Goal: Information Seeking & Learning: Find specific fact

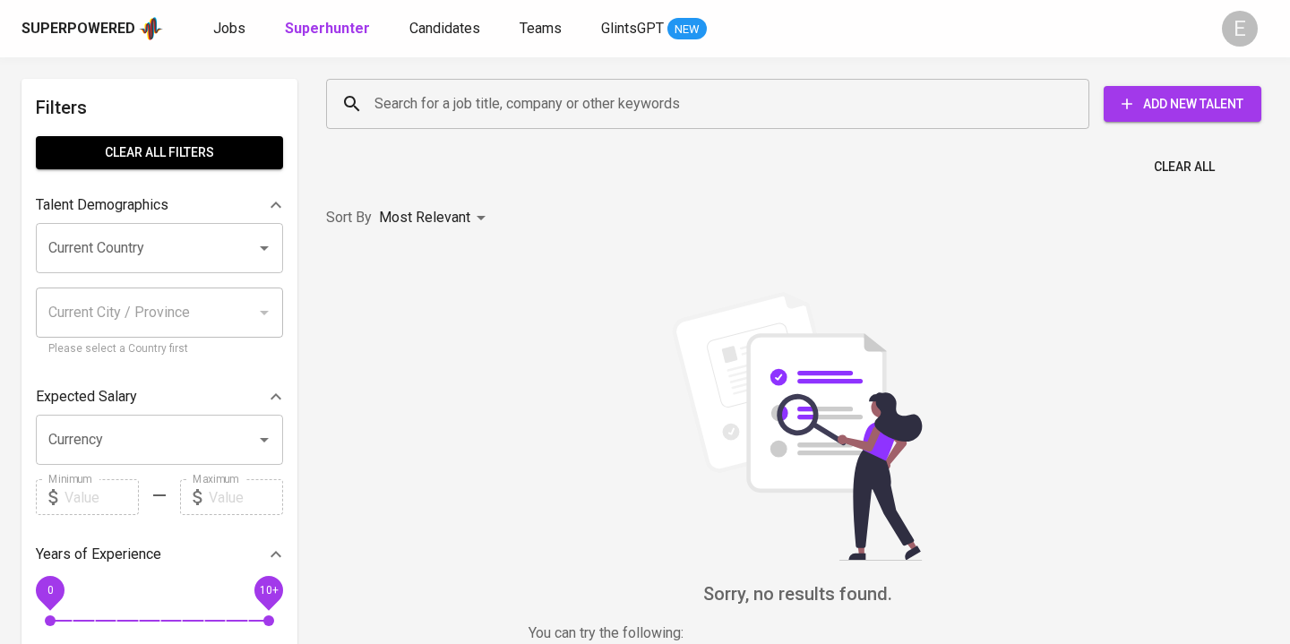
click at [377, 97] on input "Search for a job title, company or other keywords" at bounding box center [712, 104] width 684 height 34
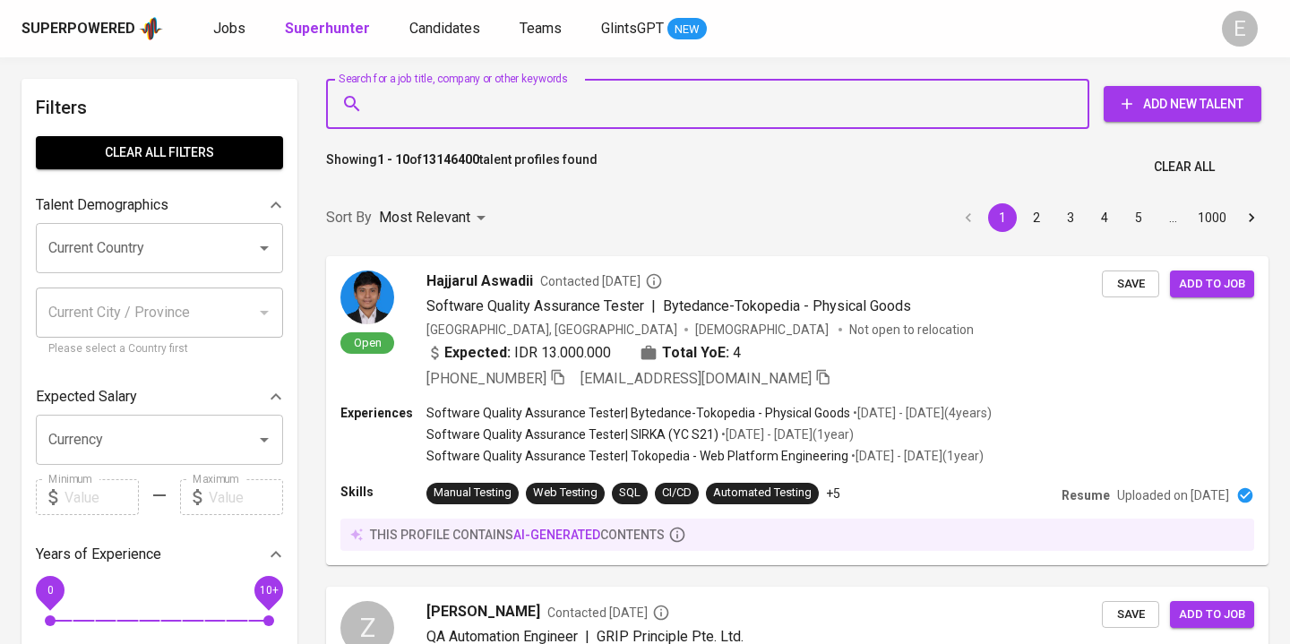
paste input "[EMAIL_ADDRESS][DOMAIN_NAME]"
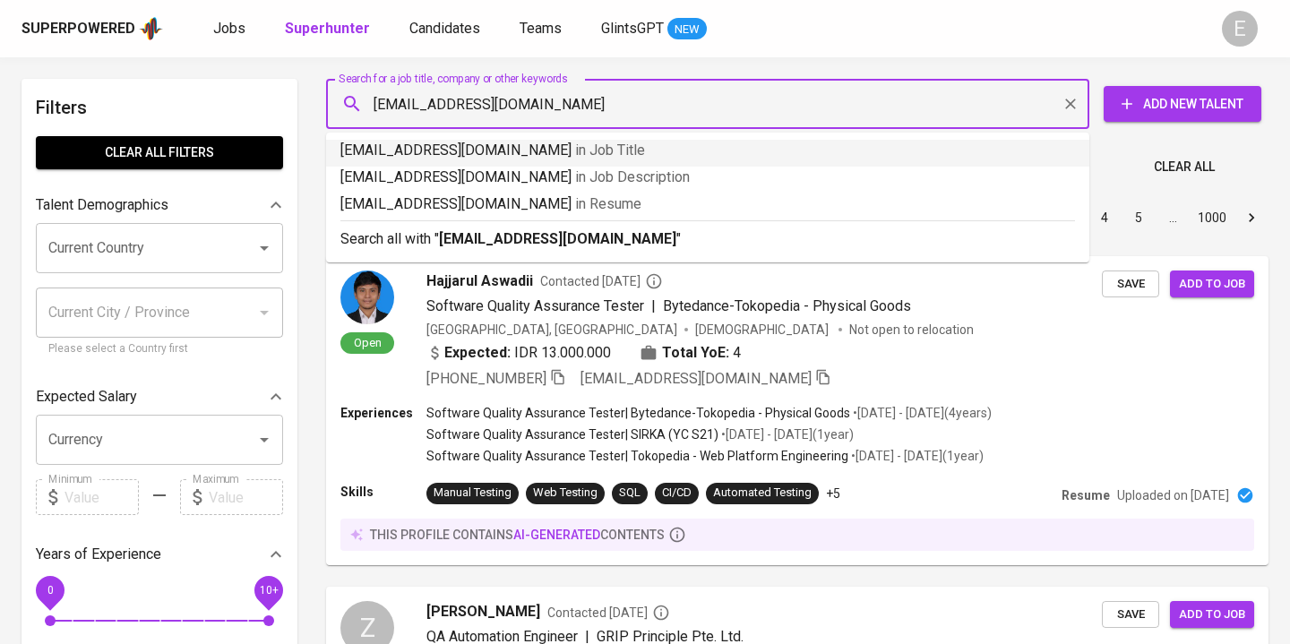
type input "[EMAIL_ADDRESS][DOMAIN_NAME]"
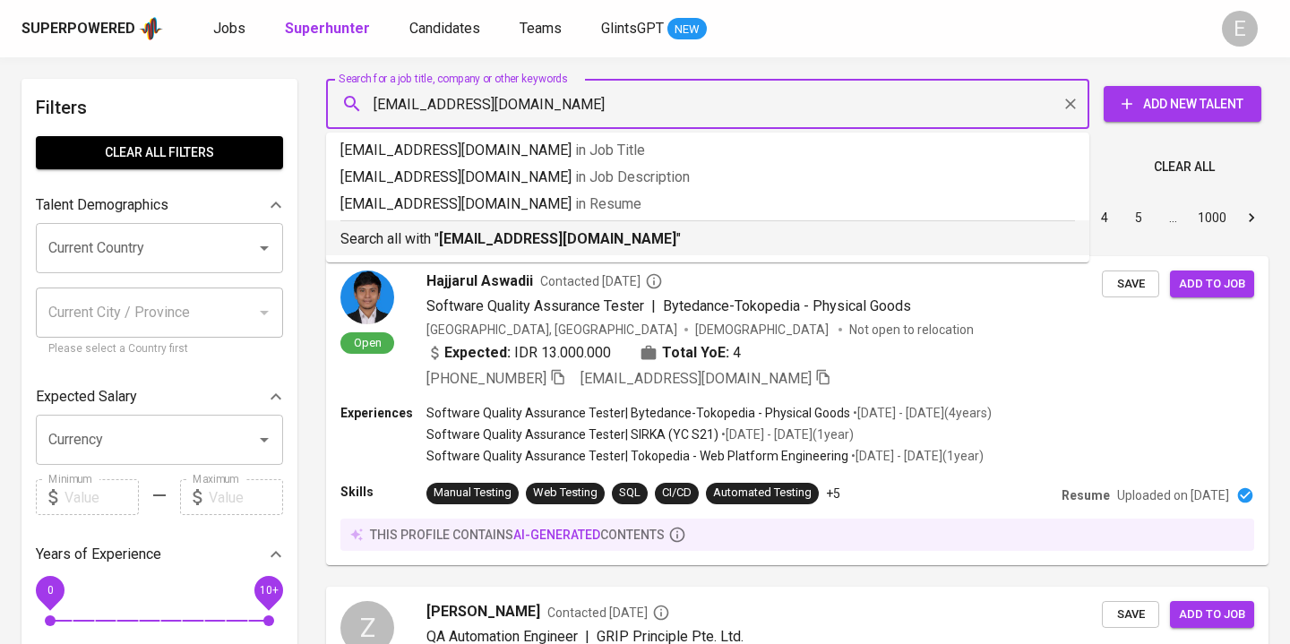
click at [439, 237] on p "Search all with " [EMAIL_ADDRESS][DOMAIN_NAME] "" at bounding box center [707, 238] width 734 height 21
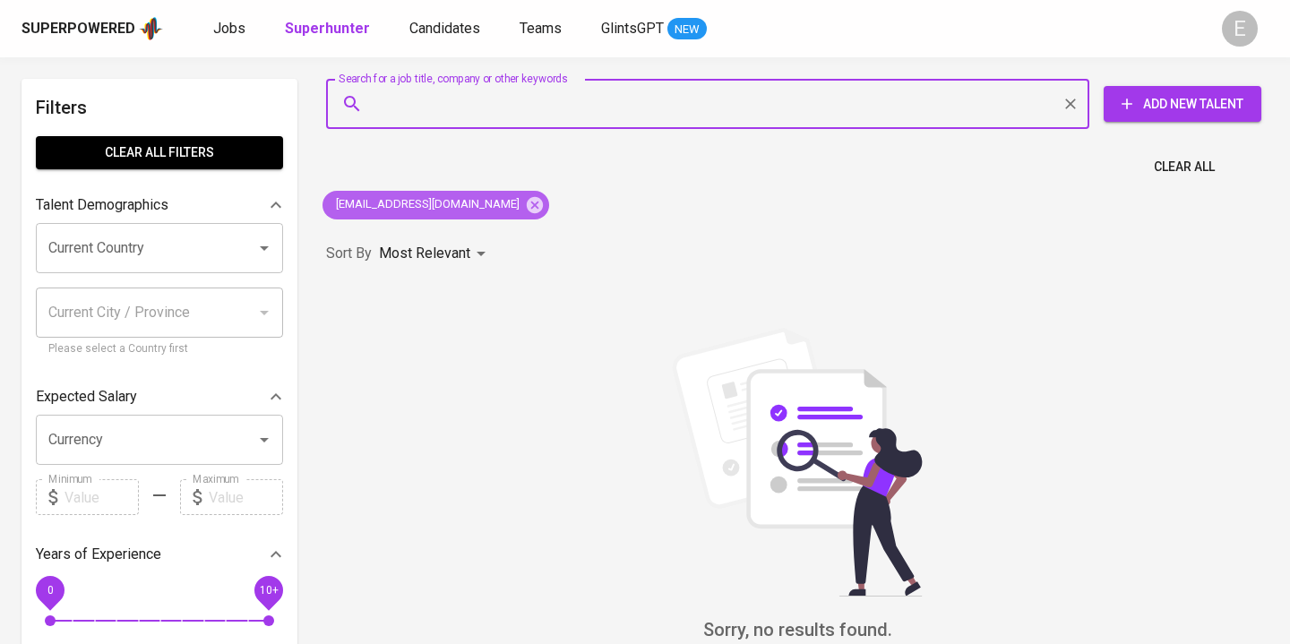
click at [527, 203] on icon at bounding box center [535, 204] width 16 height 16
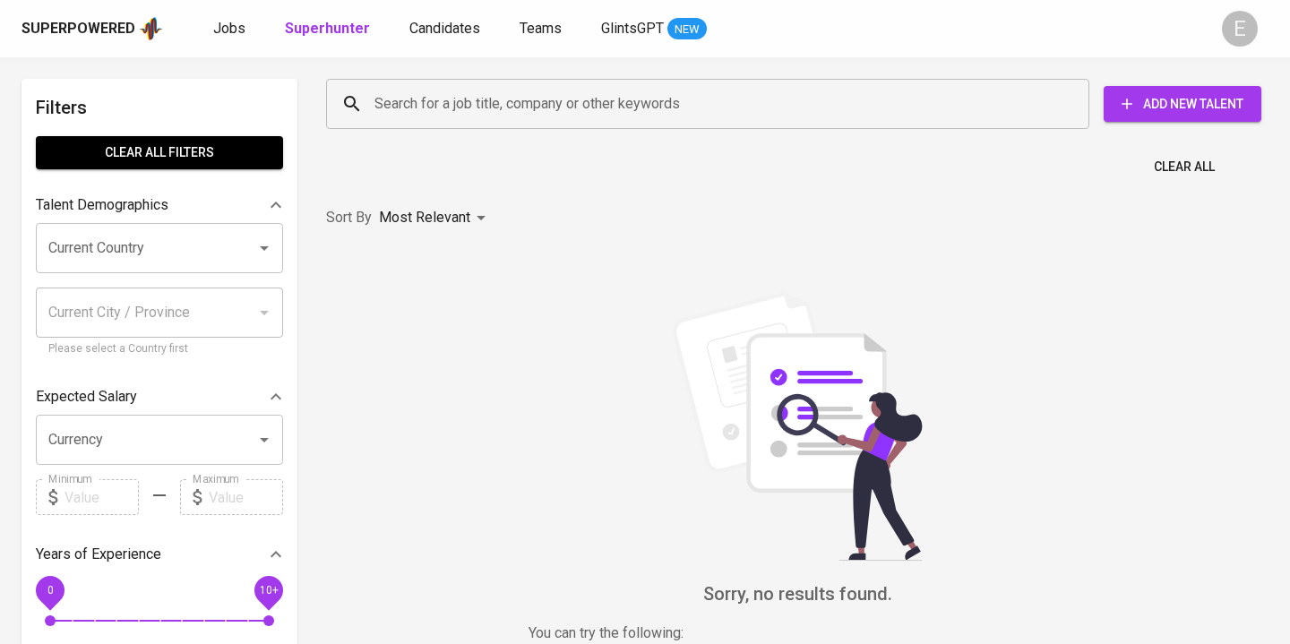
click at [468, 125] on div "Search for a job title, company or other keywords" at bounding box center [707, 104] width 763 height 50
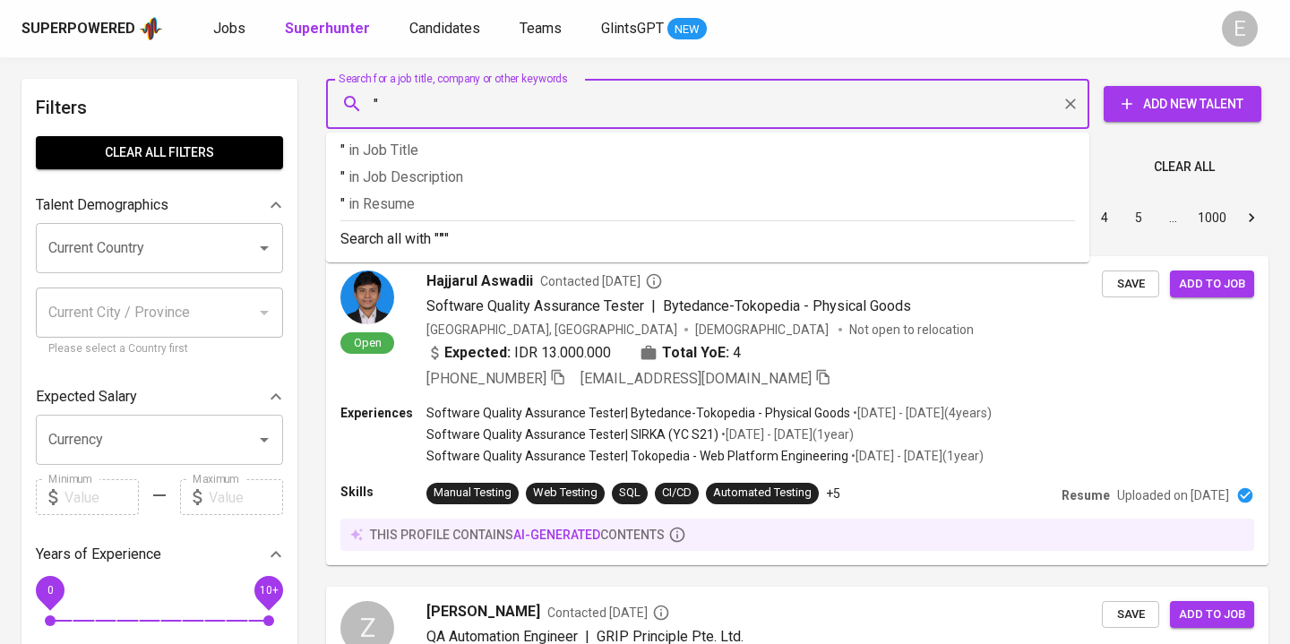
paste input "[PERSON_NAME]"
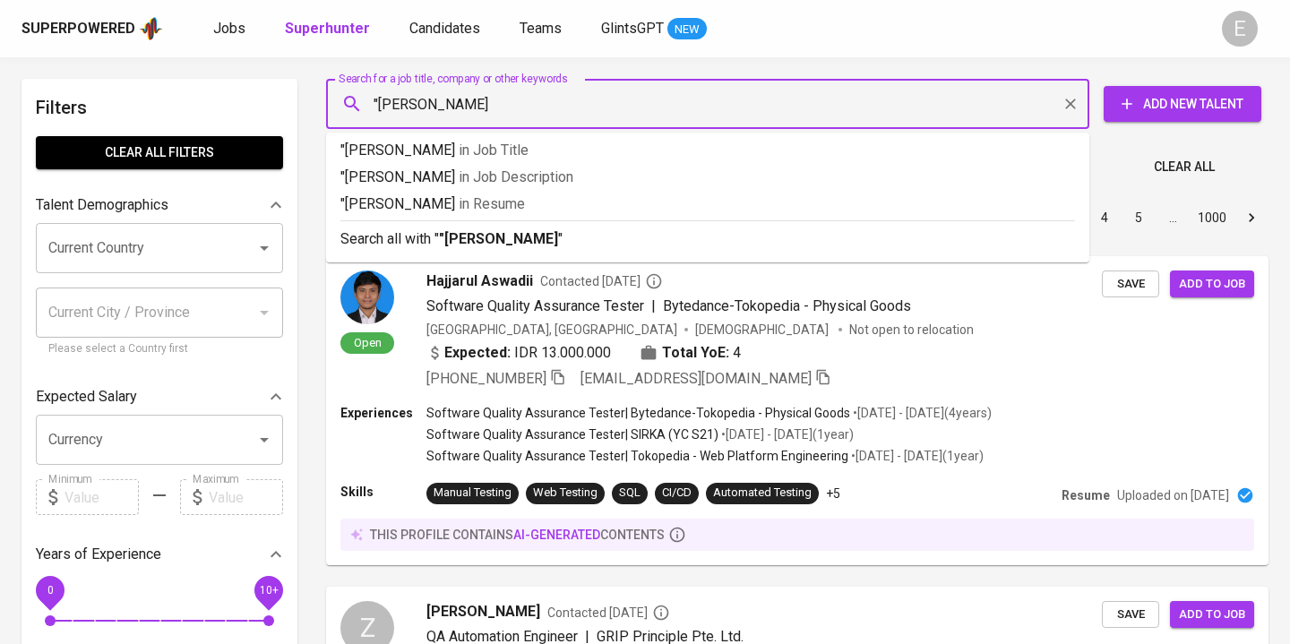
type input ""Retno Mumpuni""
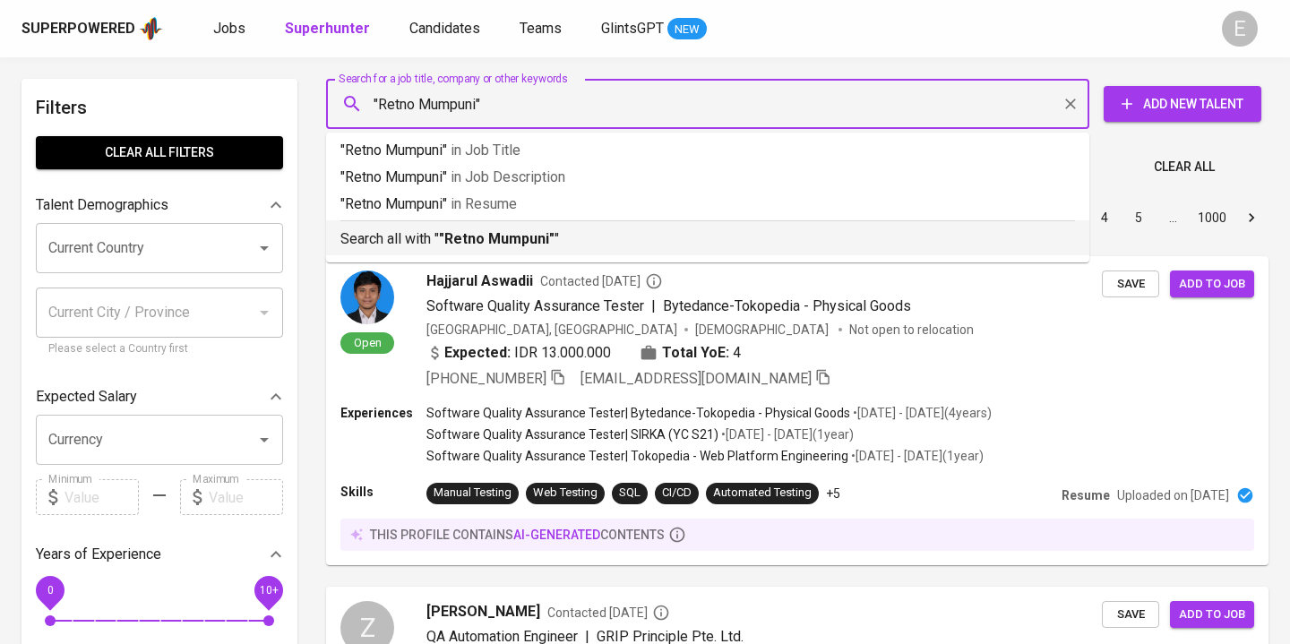
click at [435, 238] on p "Search all with " "Retno Mumpuni" "" at bounding box center [707, 238] width 734 height 21
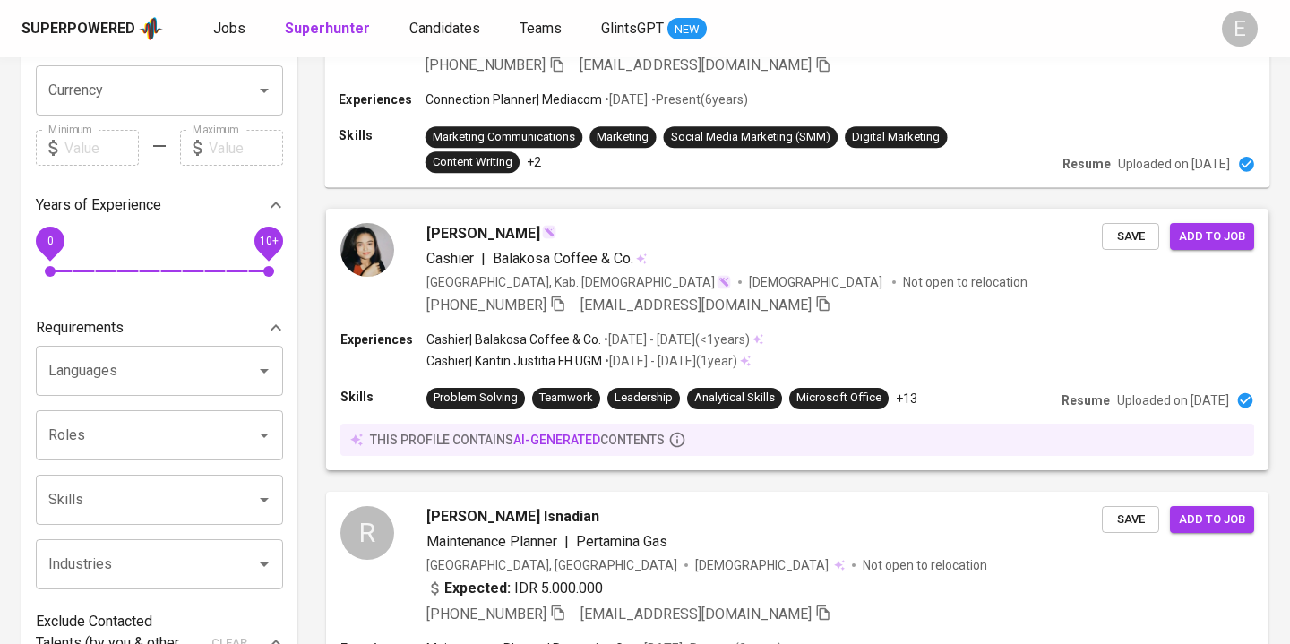
scroll to position [384, 0]
